Goal: Transaction & Acquisition: Download file/media

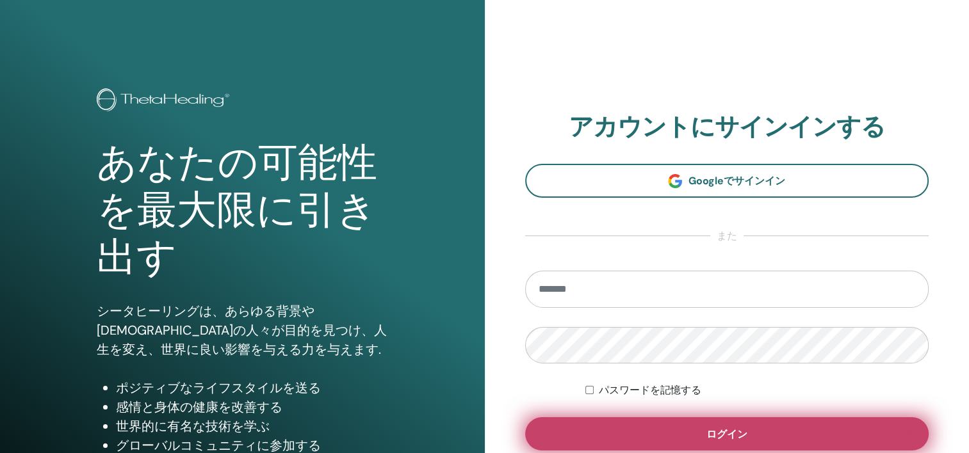
type input "**********"
click at [759, 436] on button "ログイン" at bounding box center [727, 434] width 404 height 33
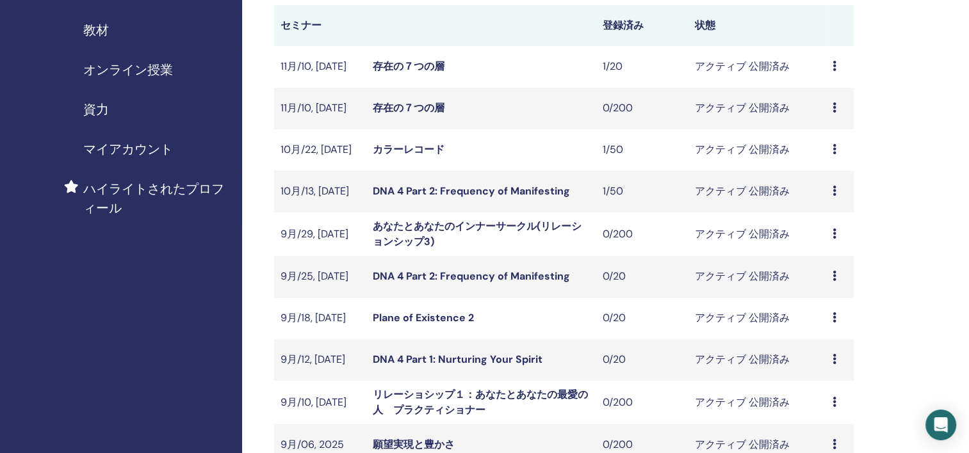
scroll to position [256, 0]
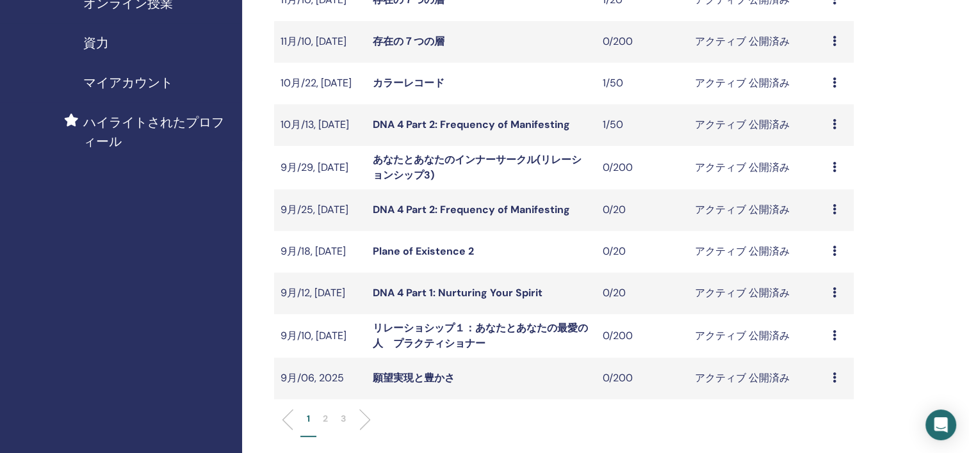
click at [329, 417] on li "2" at bounding box center [325, 424] width 18 height 25
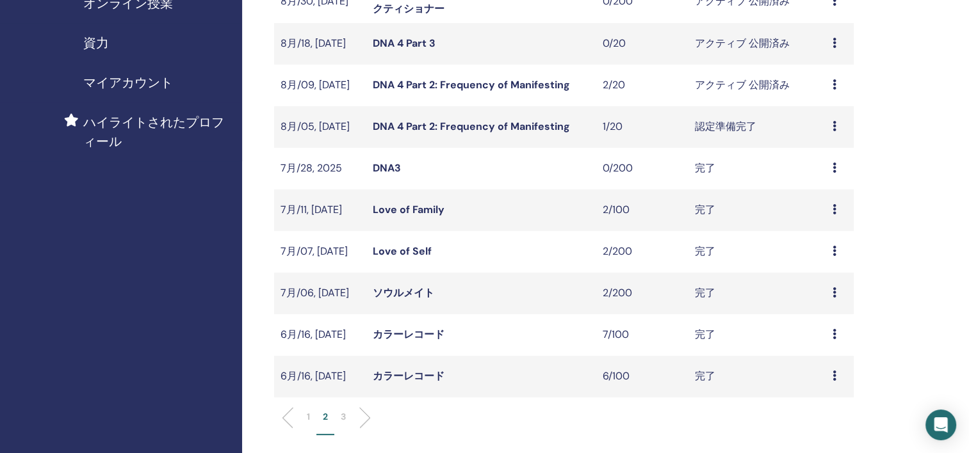
click at [838, 131] on div "プレビュー 編集 出席者 キャンセル" at bounding box center [840, 126] width 15 height 15
click at [822, 177] on link "出席者" at bounding box center [819, 179] width 31 height 13
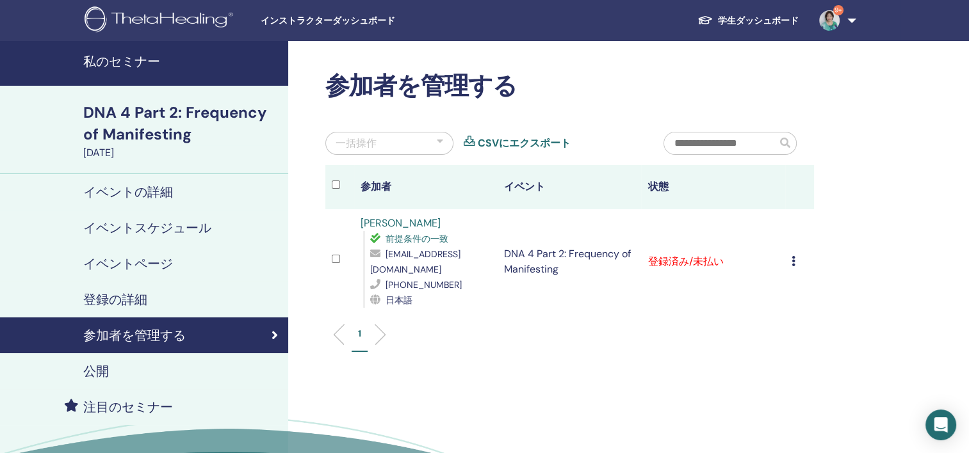
click at [797, 264] on div "登録をキャンセルする 自動認証しない 有料としてマーク 未払いとしてマーク 不在としてマーク 完了して認定する 証明書のダウンロード" at bounding box center [800, 261] width 16 height 15
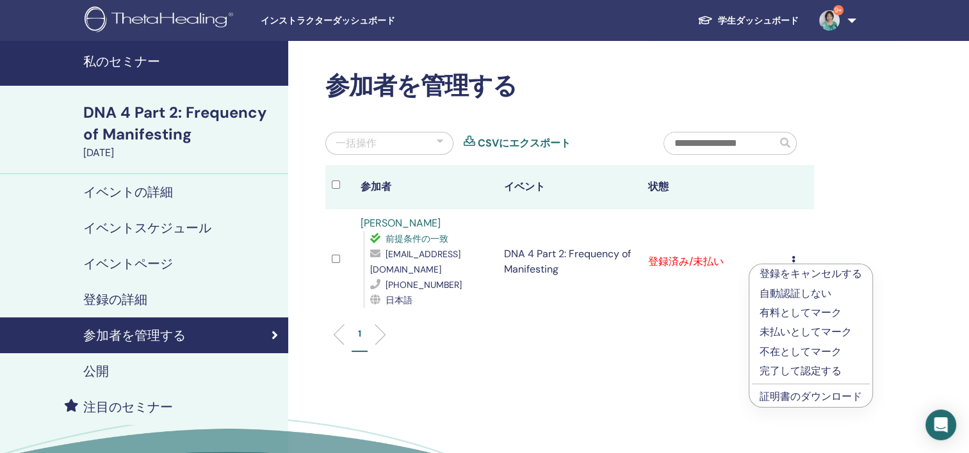
click at [810, 397] on link "証明書のダウンロード" at bounding box center [811, 396] width 102 height 13
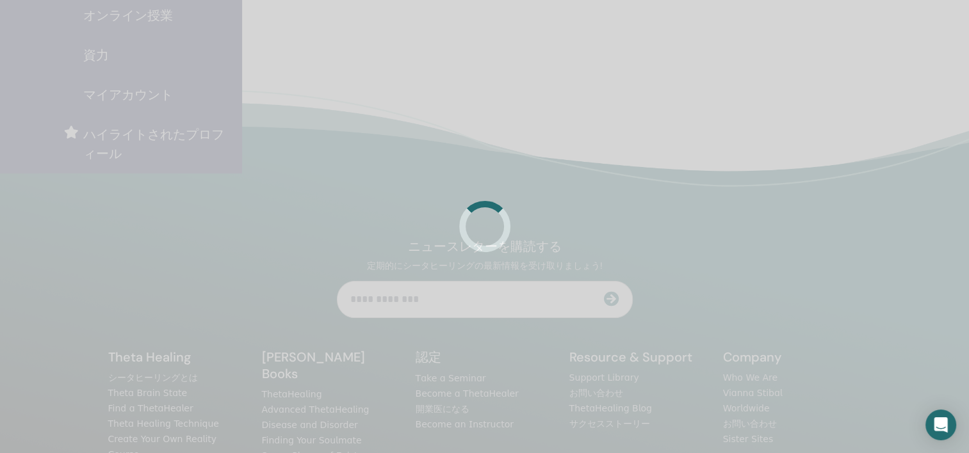
scroll to position [256, 0]
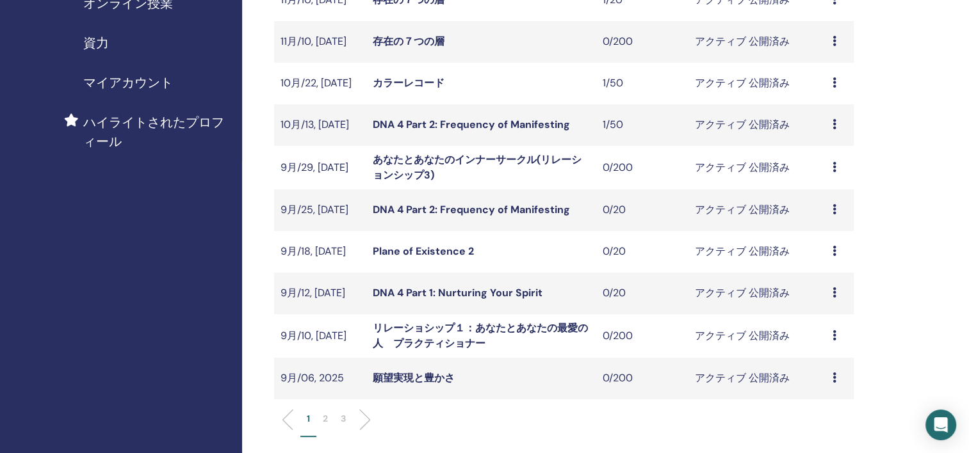
click at [326, 419] on p "2" at bounding box center [325, 418] width 5 height 13
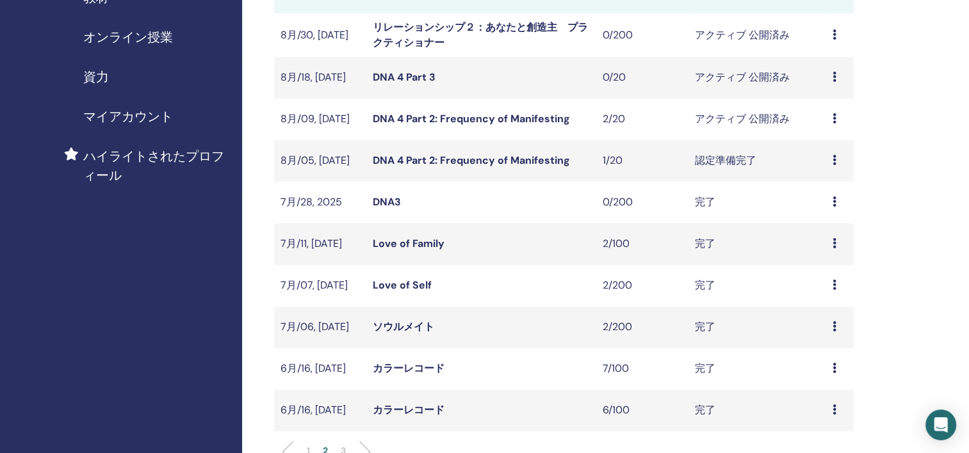
scroll to position [192, 0]
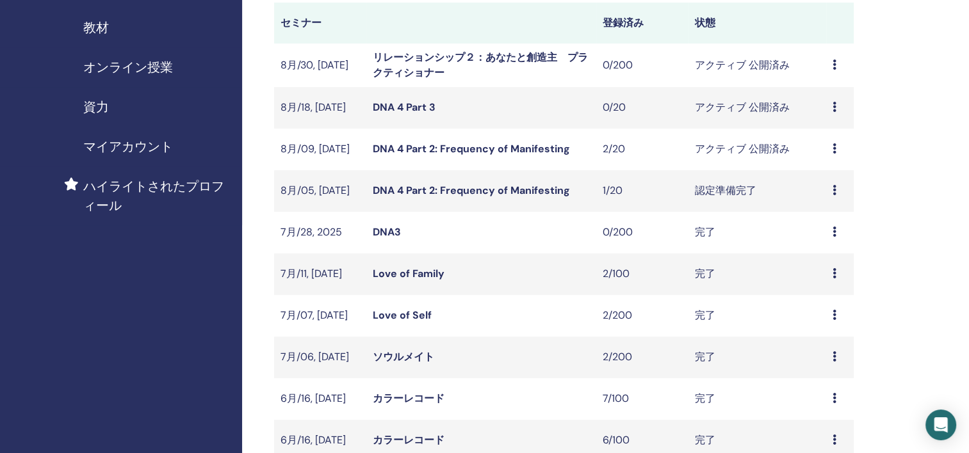
click at [835, 152] on icon at bounding box center [835, 148] width 4 height 10
click at [824, 206] on link "出席者" at bounding box center [817, 201] width 31 height 13
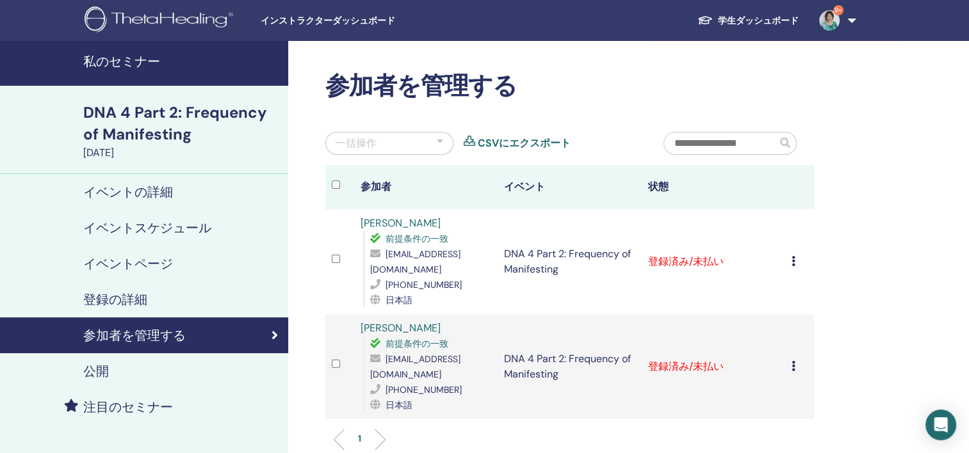
click at [793, 261] on icon at bounding box center [794, 261] width 4 height 10
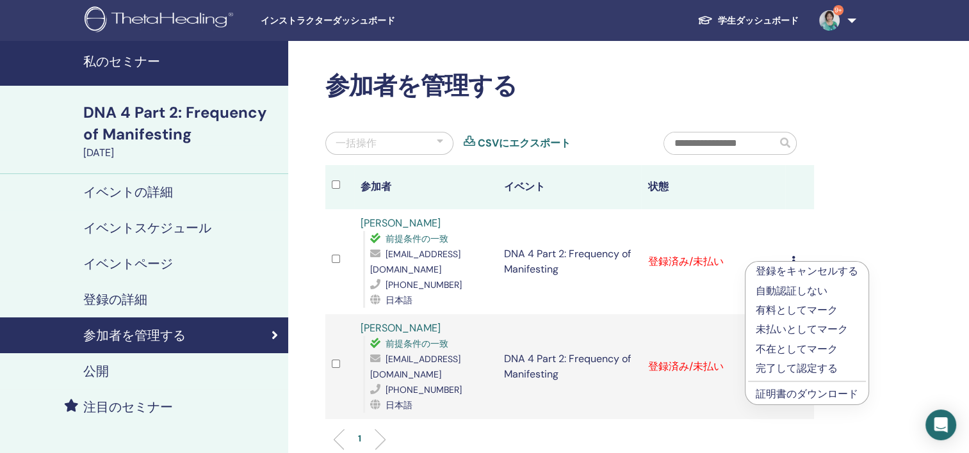
click at [792, 395] on link "証明書のダウンロード" at bounding box center [807, 393] width 102 height 13
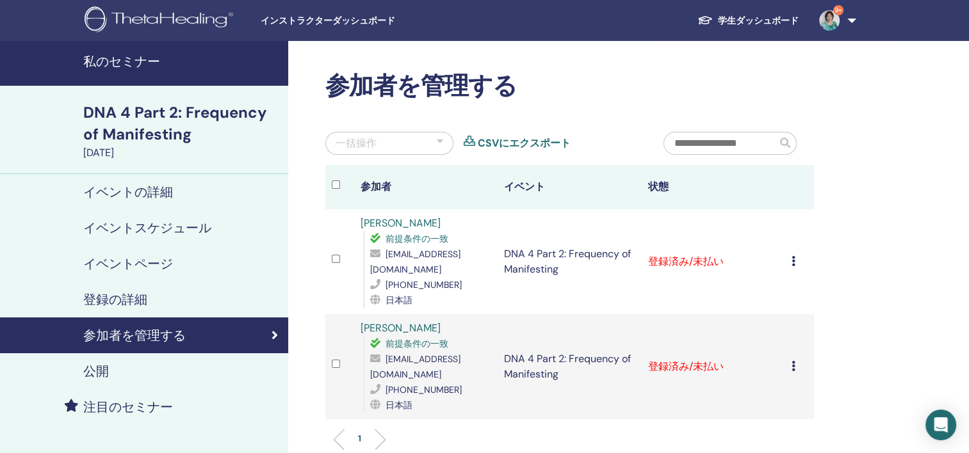
click at [794, 367] on icon at bounding box center [794, 366] width 4 height 10
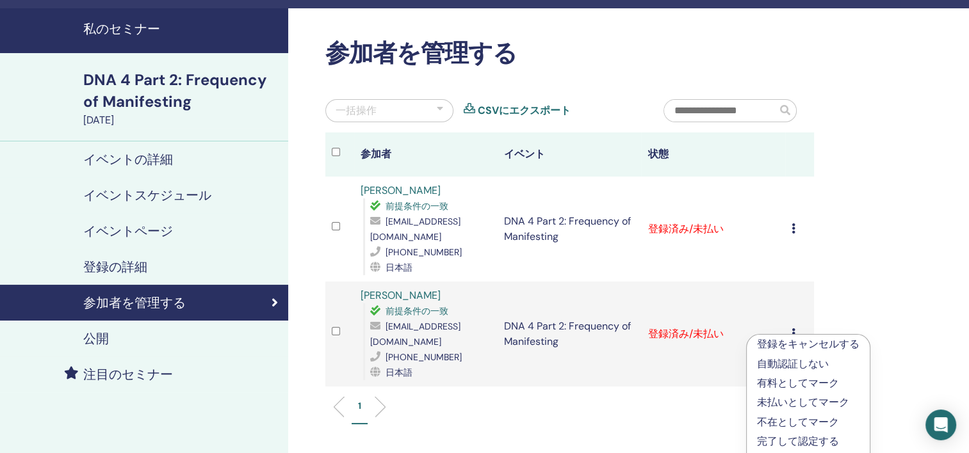
scroll to position [64, 0]
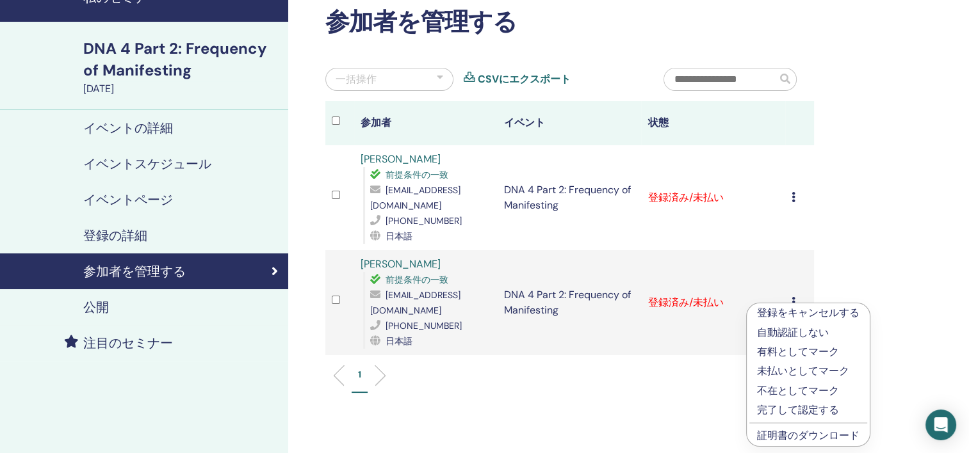
click at [827, 436] on link "証明書のダウンロード" at bounding box center [808, 435] width 102 height 13
